Goal: Transaction & Acquisition: Purchase product/service

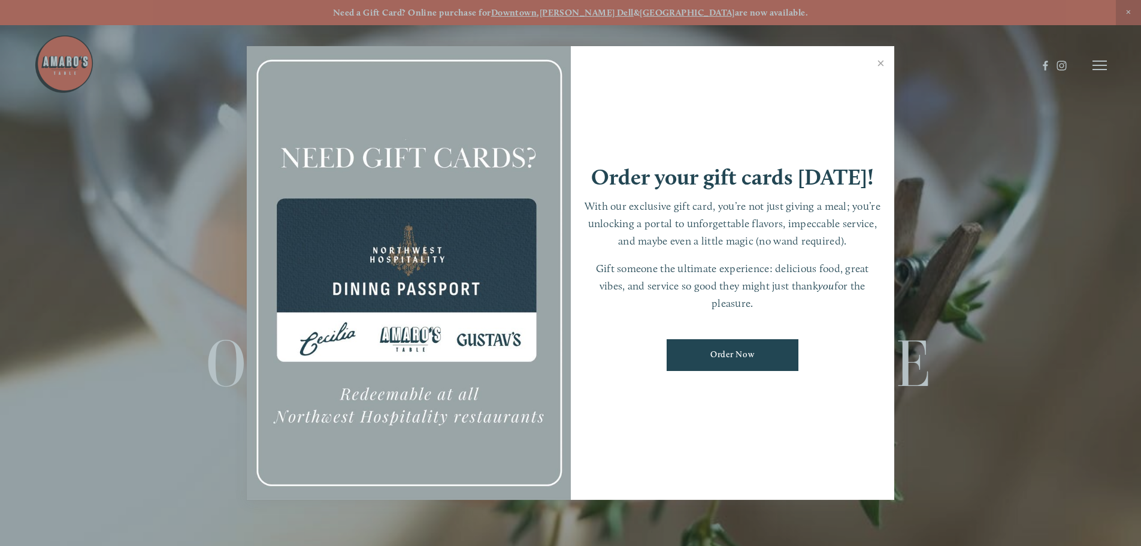
click at [1091, 63] on div at bounding box center [570, 273] width 1141 height 546
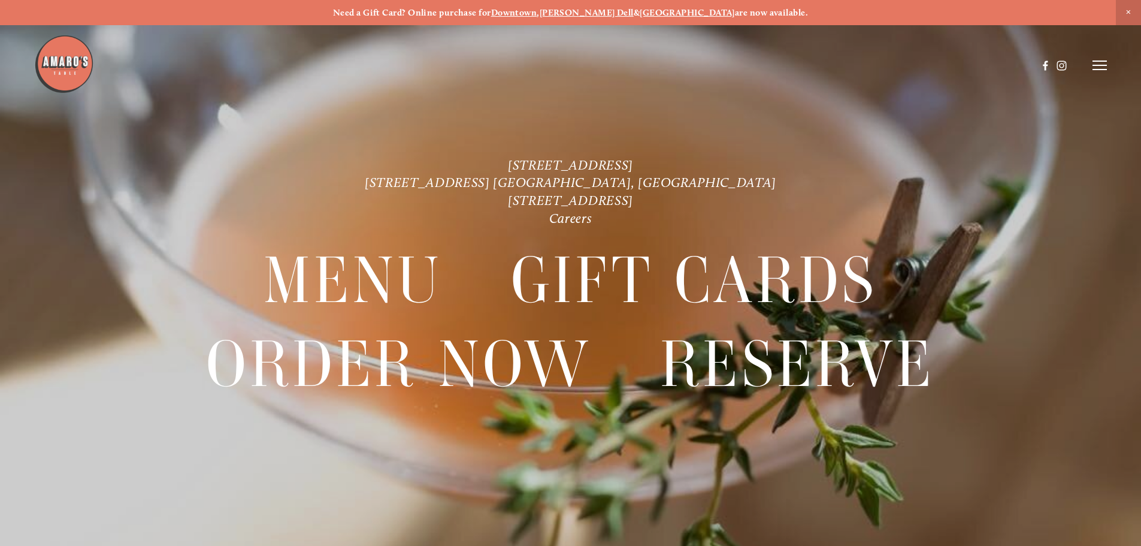
click at [1100, 65] on line at bounding box center [1099, 65] width 14 height 0
click at [898, 66] on span "Order Now" at bounding box center [894, 64] width 49 height 11
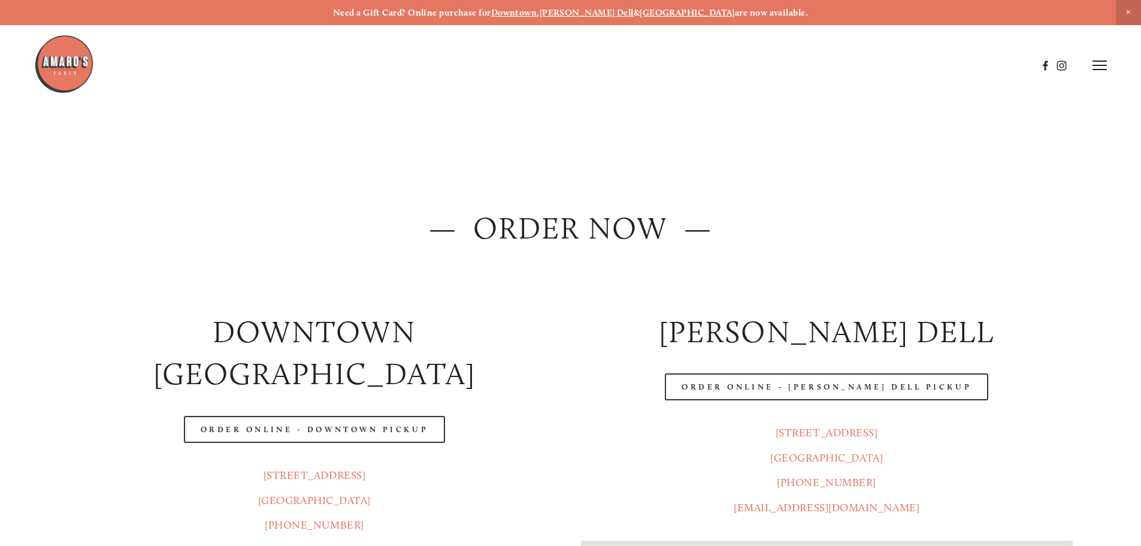
click at [1131, 11] on span "Close Announcement" at bounding box center [1128, 12] width 25 height 25
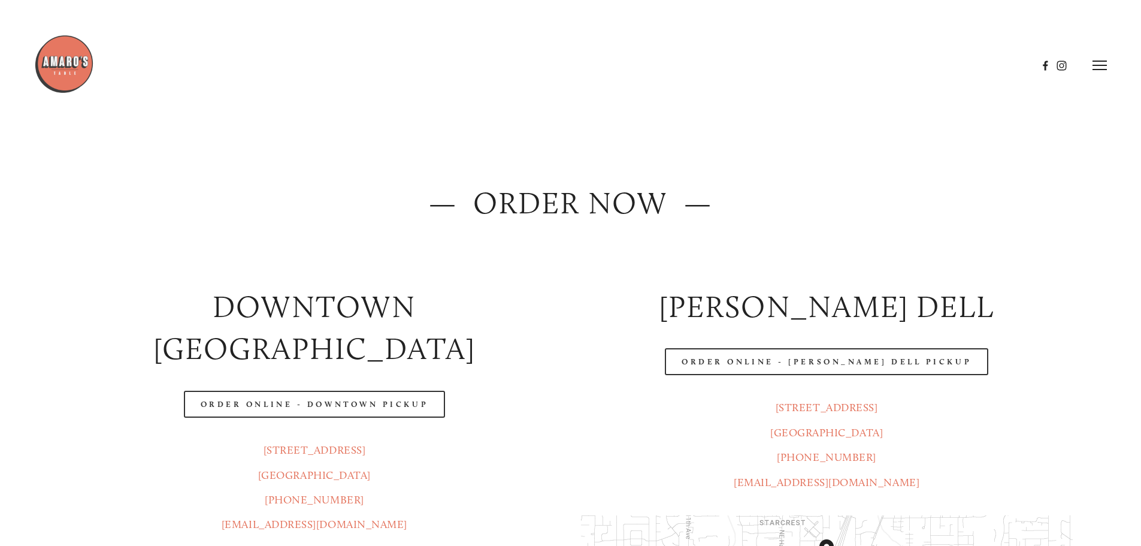
click at [1096, 65] on icon at bounding box center [1099, 65] width 14 height 11
click at [850, 65] on span "Menu" at bounding box center [848, 64] width 25 height 11
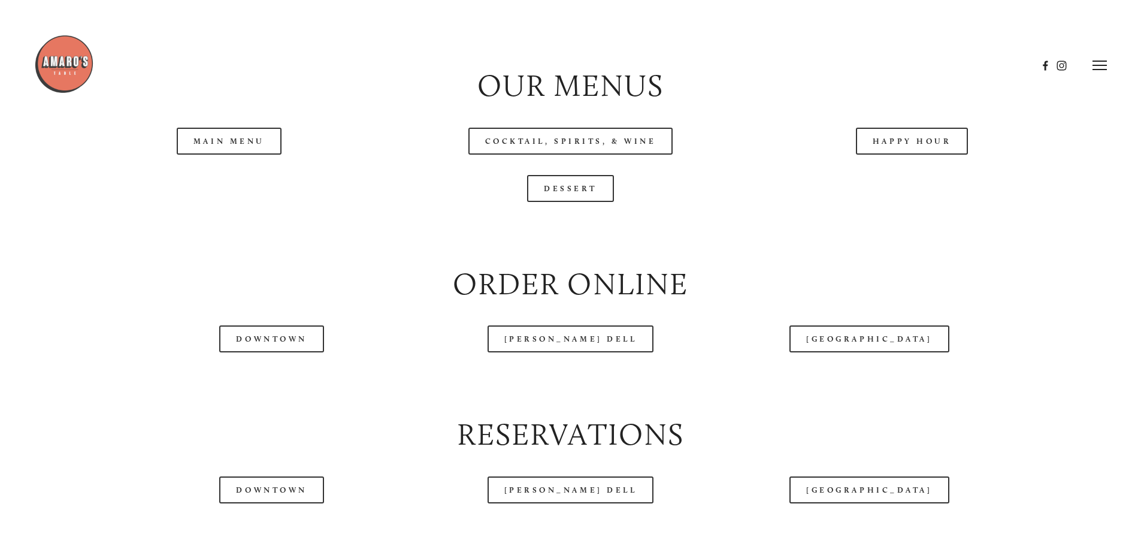
scroll to position [1318, 0]
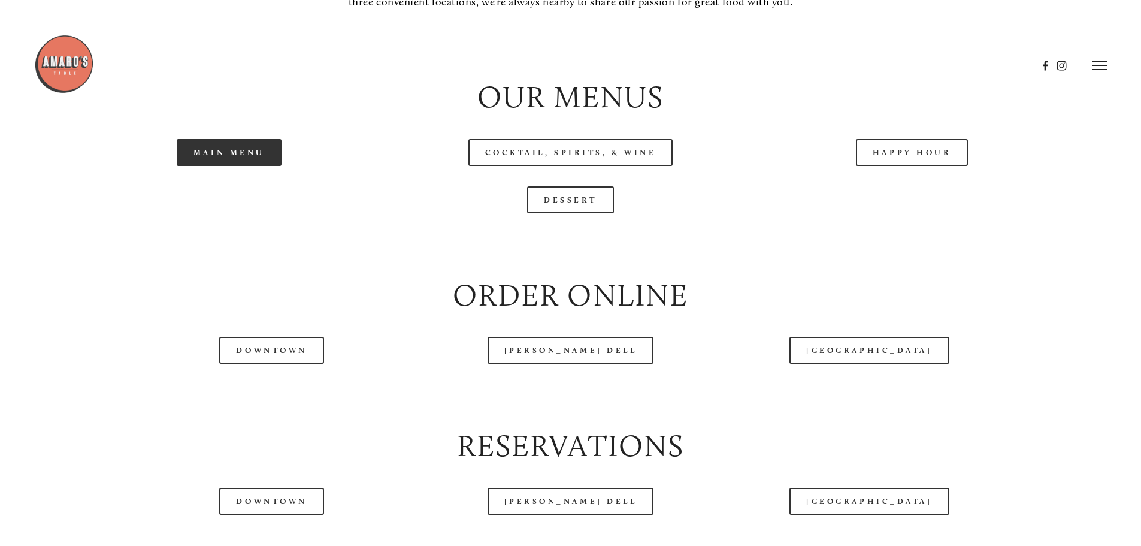
click at [244, 166] on link "Main Menu" at bounding box center [229, 152] width 105 height 27
